Goal: Information Seeking & Learning: Learn about a topic

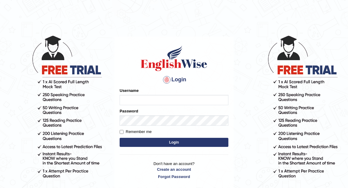
type input "Eunice7589"
click at [178, 142] on button "Login" at bounding box center [173, 142] width 109 height 9
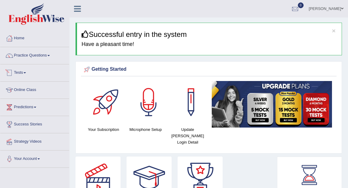
click at [26, 69] on link "Tests" at bounding box center [34, 71] width 69 height 15
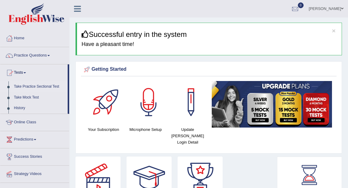
click at [37, 89] on link "Take Practice Sectional Test" at bounding box center [39, 86] width 56 height 11
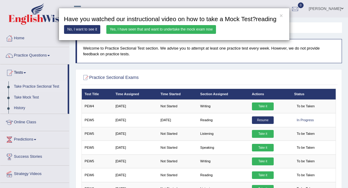
click at [183, 34] on link "Yes, I have seen that and want to undertake the mock exam now" at bounding box center [161, 29] width 110 height 9
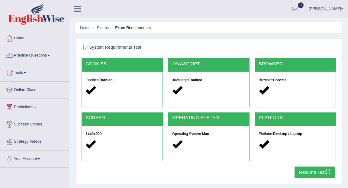
click at [315, 173] on button "Resume Test" at bounding box center [314, 172] width 40 height 12
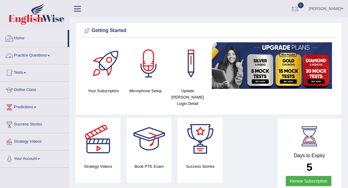
click at [27, 40] on link "Home" at bounding box center [33, 37] width 67 height 15
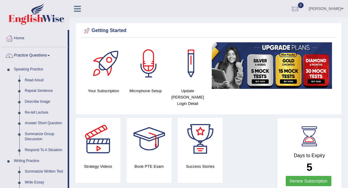
click at [36, 54] on link "Practice Questions" at bounding box center [33, 54] width 67 height 15
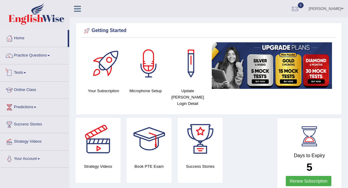
click at [26, 73] on link "Tests" at bounding box center [34, 71] width 69 height 15
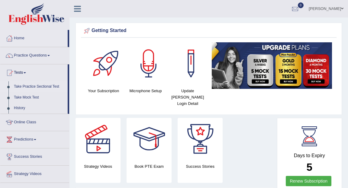
click at [34, 87] on link "Take Practice Sectional Test" at bounding box center [39, 86] width 56 height 11
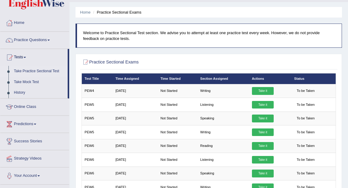
scroll to position [16, 0]
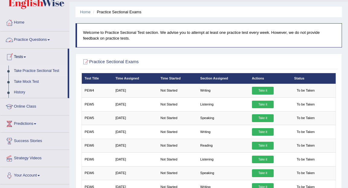
click at [49, 40] on link "Practice Questions" at bounding box center [34, 38] width 69 height 15
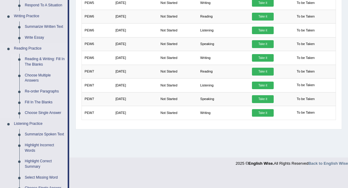
scroll to position [151, 0]
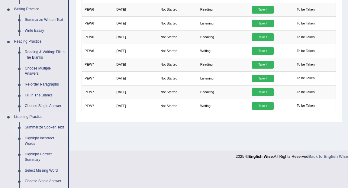
click at [37, 127] on link "Summarize Spoken Text" at bounding box center [45, 127] width 46 height 11
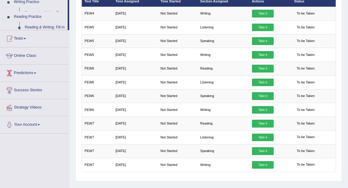
scroll to position [88, 0]
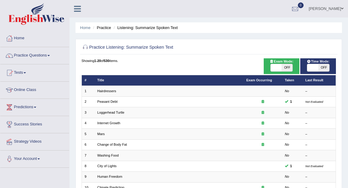
click at [256, 103] on div at bounding box center [262, 101] width 33 height 5
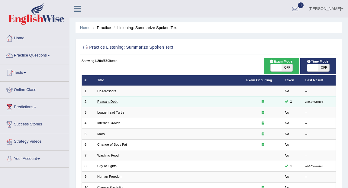
click at [104, 102] on link "Peasant Debt" at bounding box center [107, 102] width 20 height 4
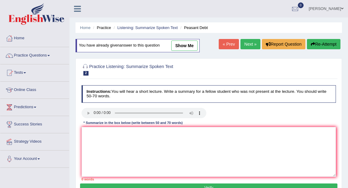
click at [184, 43] on link "show me" at bounding box center [184, 45] width 26 height 10
type textarea "The speaker provided an overview of farmers' suicide, highlighting several idea…"
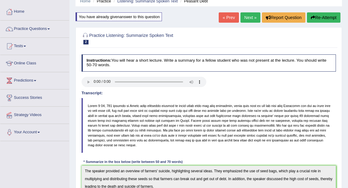
scroll to position [22, 0]
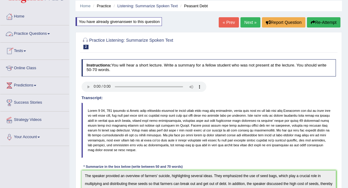
click at [50, 34] on link "Practice Questions" at bounding box center [34, 32] width 69 height 15
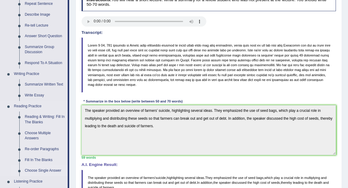
scroll to position [0, 0]
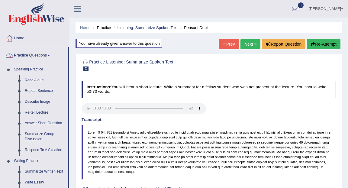
click at [33, 57] on link "Practice Questions" at bounding box center [33, 54] width 67 height 15
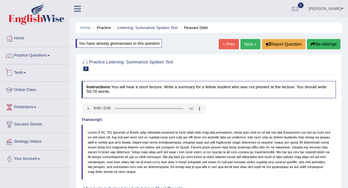
click at [27, 73] on link "Tests" at bounding box center [34, 71] width 69 height 15
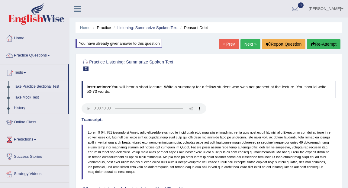
click at [35, 88] on link "Take Practice Sectional Test" at bounding box center [39, 86] width 56 height 11
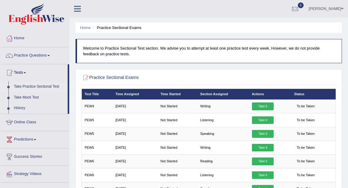
scroll to position [1, 0]
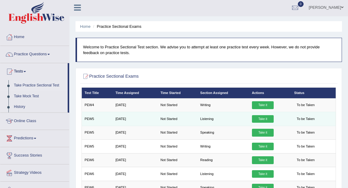
click at [259, 117] on link "Take it" at bounding box center [263, 119] width 22 height 8
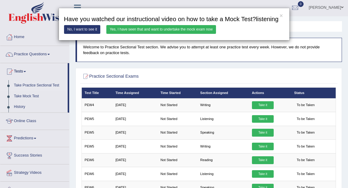
click at [183, 34] on link "Yes, I have seen that and want to undertake the mock exam now" at bounding box center [161, 29] width 110 height 9
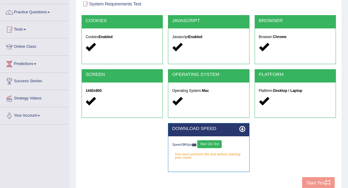
click at [208, 145] on button "Start 10s Test" at bounding box center [209, 144] width 24 height 8
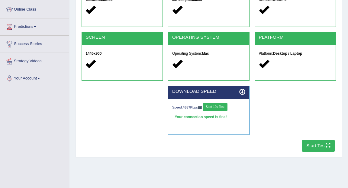
scroll to position [83, 0]
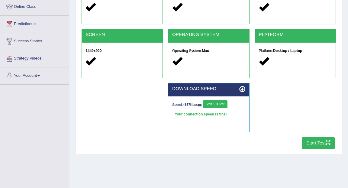
click at [315, 146] on button "Start Test" at bounding box center [318, 143] width 33 height 12
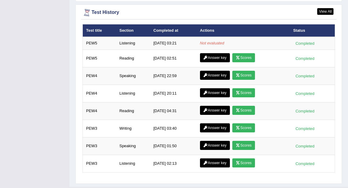
scroll to position [821, 0]
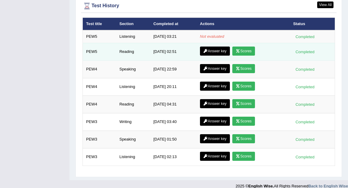
click at [239, 47] on link "Scores" at bounding box center [243, 50] width 22 height 9
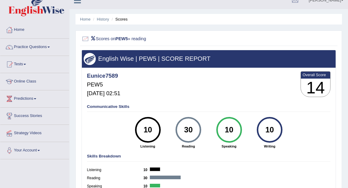
scroll to position [5, 0]
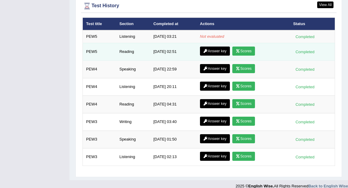
click at [222, 46] on link "Answer key" at bounding box center [215, 50] width 30 height 9
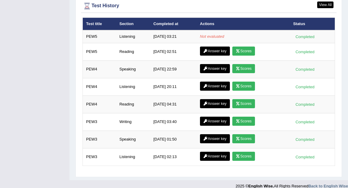
scroll to position [819, 0]
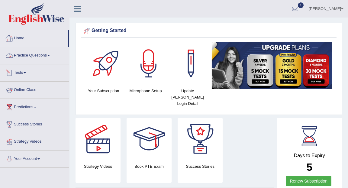
click at [26, 73] on span at bounding box center [25, 72] width 2 height 1
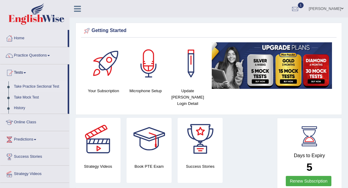
click at [34, 88] on link "Take Practice Sectional Test" at bounding box center [39, 86] width 56 height 11
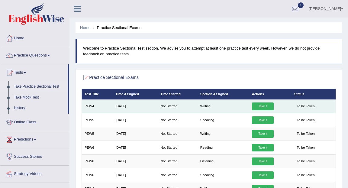
click at [263, 106] on link "Take it" at bounding box center [263, 106] width 22 height 8
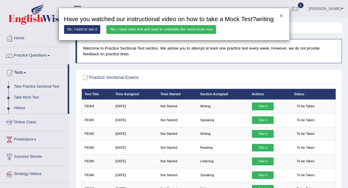
click at [280, 17] on button "×" at bounding box center [280, 15] width 3 height 5
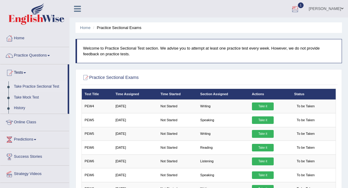
click at [294, 9] on div at bounding box center [294, 9] width 9 height 9
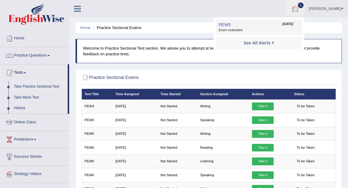
click at [264, 26] on link "PEW5 Oct 6, 2025 Exam evaluated" at bounding box center [258, 27] width 83 height 13
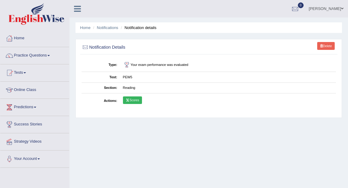
click at [135, 100] on link "Scores" at bounding box center [132, 100] width 19 height 8
click at [24, 39] on link "Home" at bounding box center [34, 37] width 69 height 15
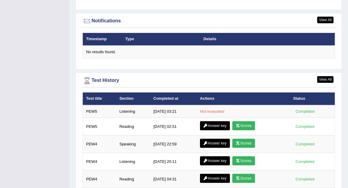
scroll to position [810, 0]
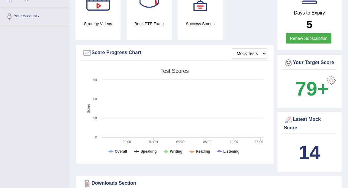
scroll to position [142, 0]
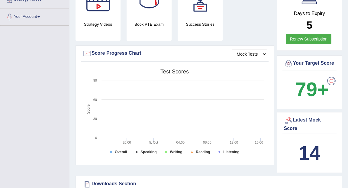
click at [330, 76] on div at bounding box center [331, 81] width 12 height 12
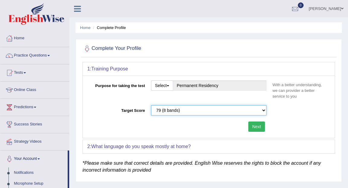
click at [194, 113] on select "Please select the correct value 50 (6 bands) 58 (6.5 bands) 65 (7 bands) 79 (8 …" at bounding box center [208, 110] width 115 height 10
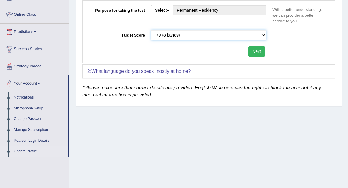
scroll to position [76, 0]
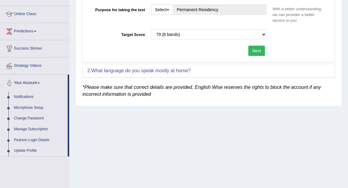
click at [131, 102] on div "1: Training Purpose Purpose for taking the test Select Student Visa Permanent R…" at bounding box center [208, 44] width 255 height 116
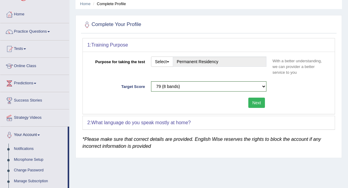
scroll to position [0, 0]
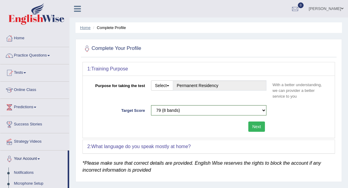
click at [89, 29] on link "Home" at bounding box center [85, 27] width 11 height 5
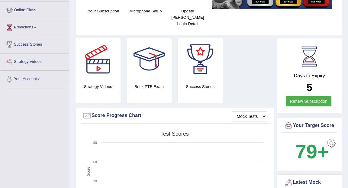
scroll to position [80, 0]
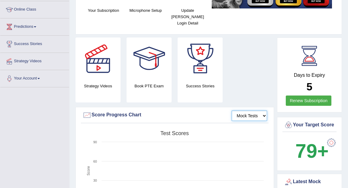
click at [263, 110] on select "Mock Tests" at bounding box center [248, 115] width 35 height 10
click at [231, 110] on select "Mock Tests" at bounding box center [248, 115] width 35 height 10
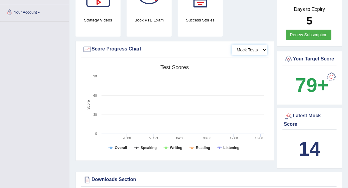
scroll to position [144, 0]
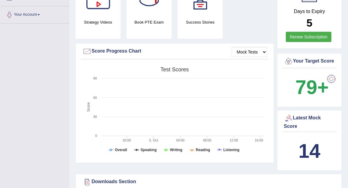
click at [101, 47] on div "Score Progress Chart" at bounding box center [174, 51] width 184 height 9
click at [89, 47] on div at bounding box center [86, 51] width 9 height 9
click at [97, 47] on div "Score Progress Chart" at bounding box center [174, 51] width 184 height 9
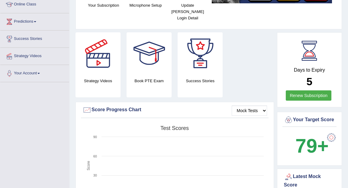
scroll to position [87, 0]
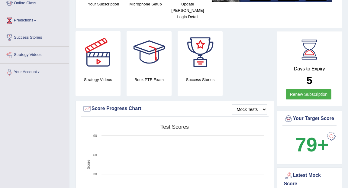
click at [137, 46] on div at bounding box center [149, 52] width 42 height 42
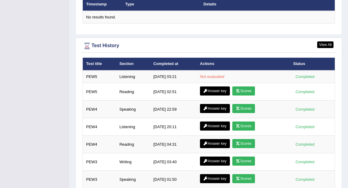
scroll to position [783, 0]
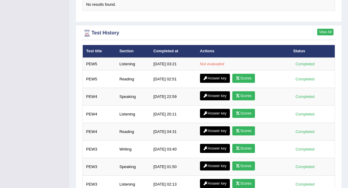
click at [322, 29] on link "View All" at bounding box center [325, 32] width 16 height 7
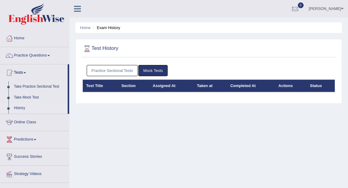
click at [121, 74] on link "Practice Sectional Tests" at bounding box center [112, 70] width 51 height 11
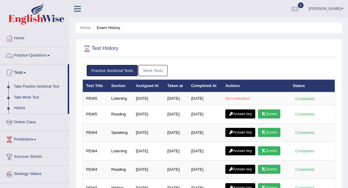
click at [24, 39] on link "Home" at bounding box center [34, 37] width 69 height 15
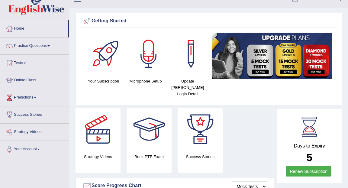
scroll to position [6, 0]
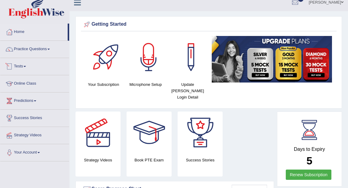
click at [29, 65] on link "Tests" at bounding box center [34, 65] width 69 height 15
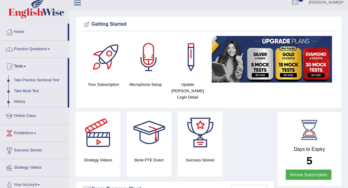
click at [31, 79] on link "Take Practice Sectional Test" at bounding box center [39, 80] width 56 height 11
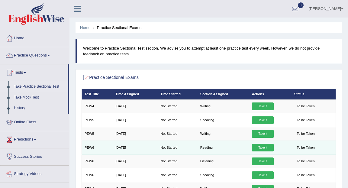
click at [263, 147] on link "Take it" at bounding box center [263, 148] width 22 height 8
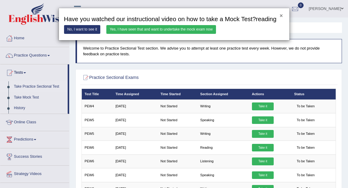
click at [281, 16] on button "×" at bounding box center [280, 15] width 3 height 5
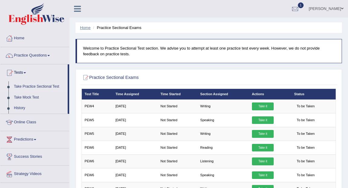
click at [85, 27] on link "Home" at bounding box center [85, 27] width 11 height 5
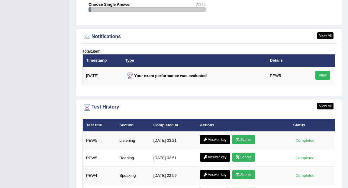
scroll to position [723, 0]
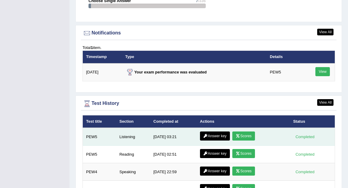
click at [216, 131] on link "Answer key" at bounding box center [215, 135] width 30 height 9
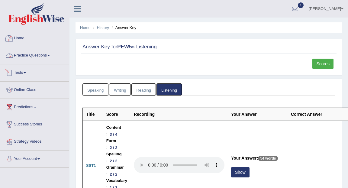
click at [17, 39] on link "Home" at bounding box center [34, 37] width 69 height 15
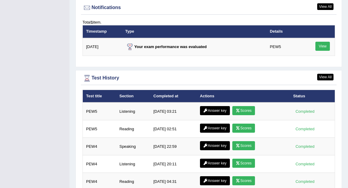
scroll to position [826, 0]
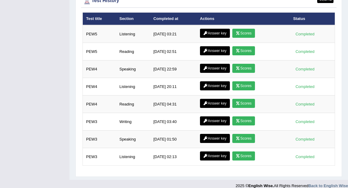
click at [153, 101] on td "[DATE] 04:31" at bounding box center [173, 104] width 46 height 18
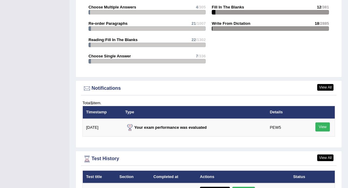
scroll to position [668, 0]
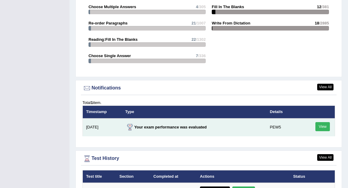
click at [323, 122] on link "View" at bounding box center [322, 126] width 14 height 9
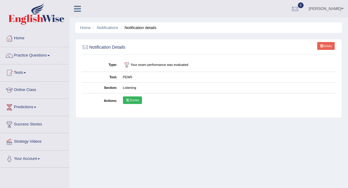
click at [134, 101] on link "Scores" at bounding box center [132, 100] width 19 height 8
click at [83, 30] on li "Home" at bounding box center [85, 28] width 11 height 6
click at [83, 27] on link "Home" at bounding box center [85, 27] width 11 height 5
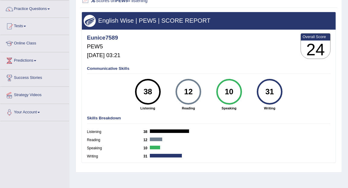
scroll to position [46, 0]
